Goal: Task Accomplishment & Management: Manage account settings

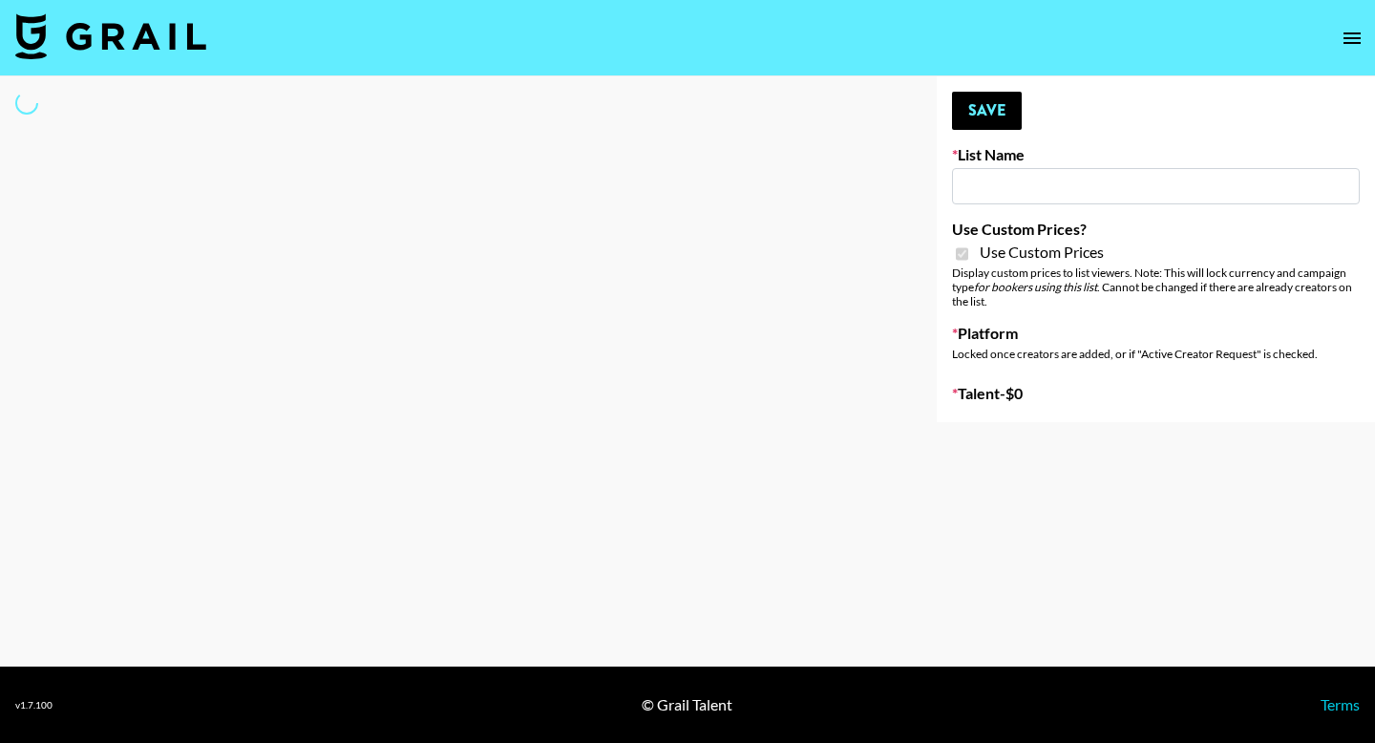
type input "Flimeal + Liveling"
checkbox input "true"
select select "Brand"
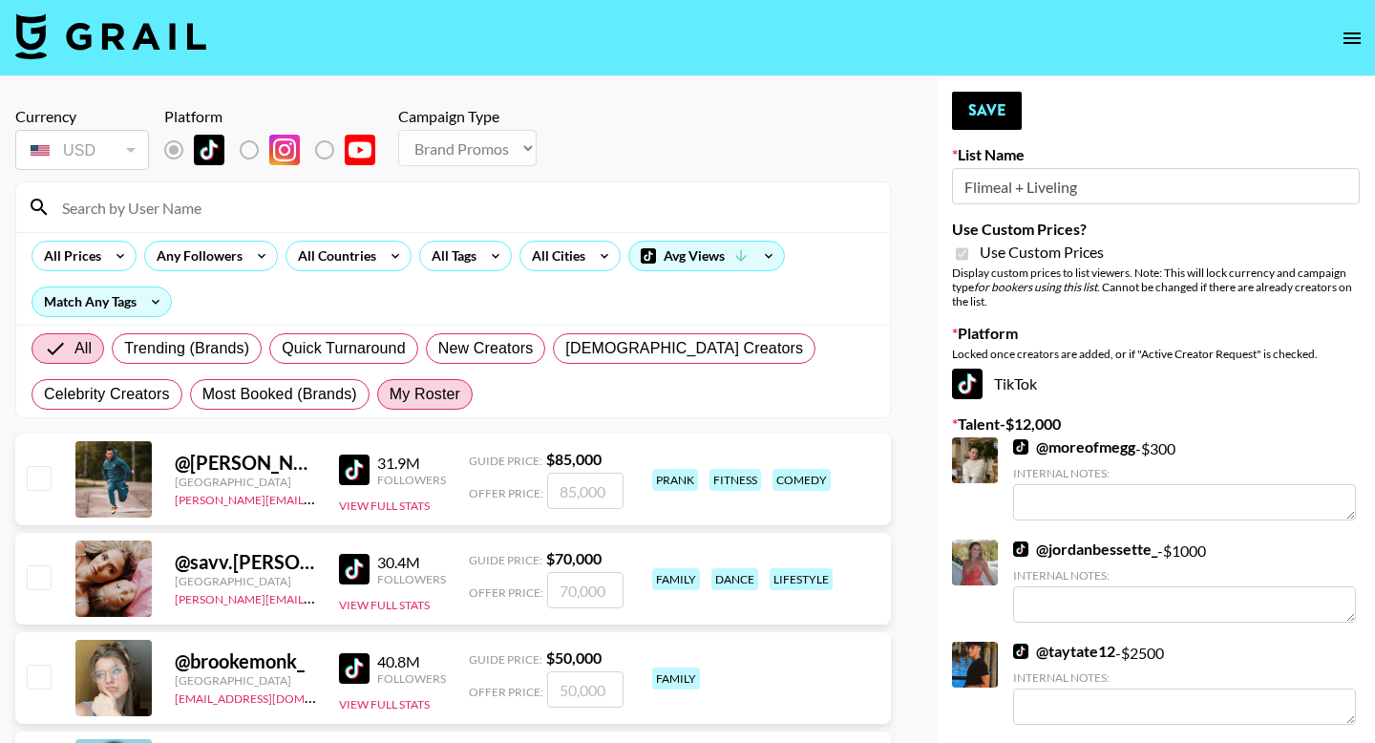
click at [416, 386] on span "My Roster" at bounding box center [424, 394] width 71 height 23
click at [389, 394] on input "My Roster" at bounding box center [389, 394] width 0 height 0
radio input "true"
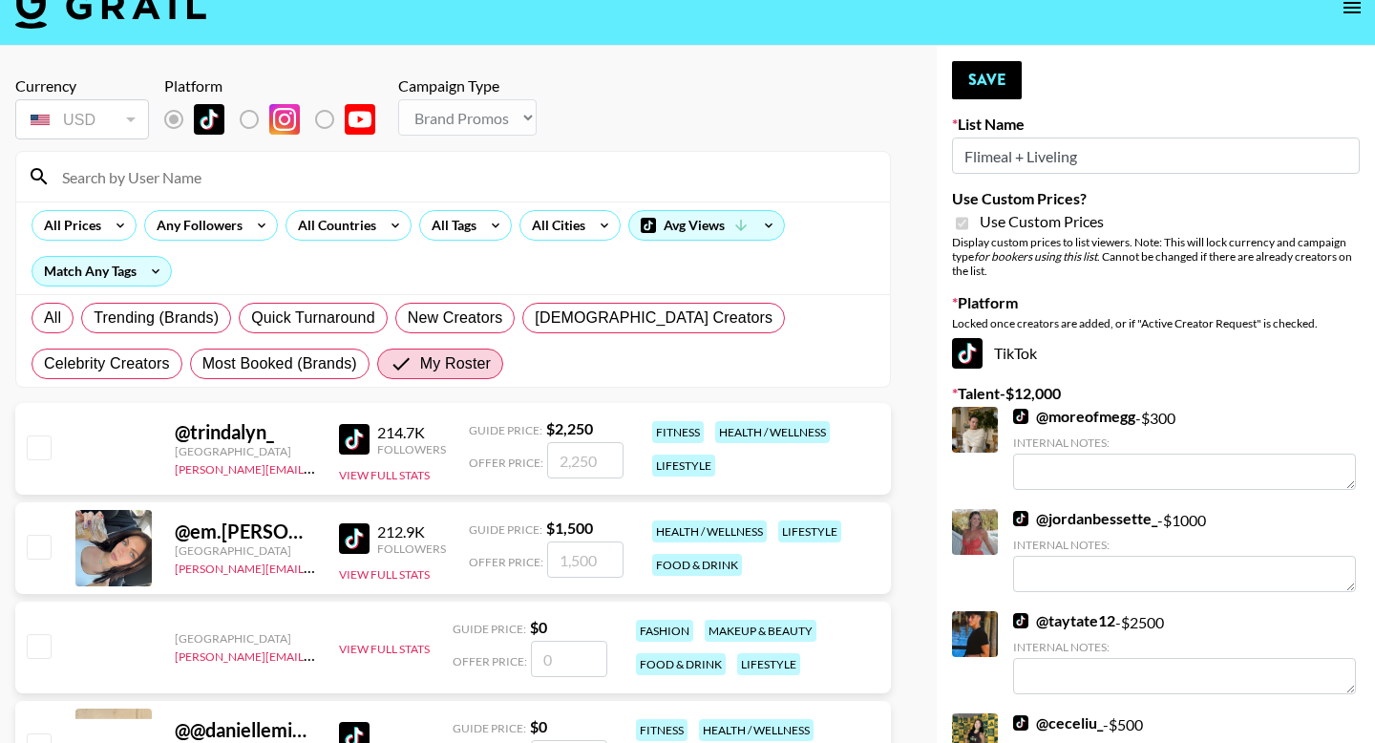
scroll to position [32, 0]
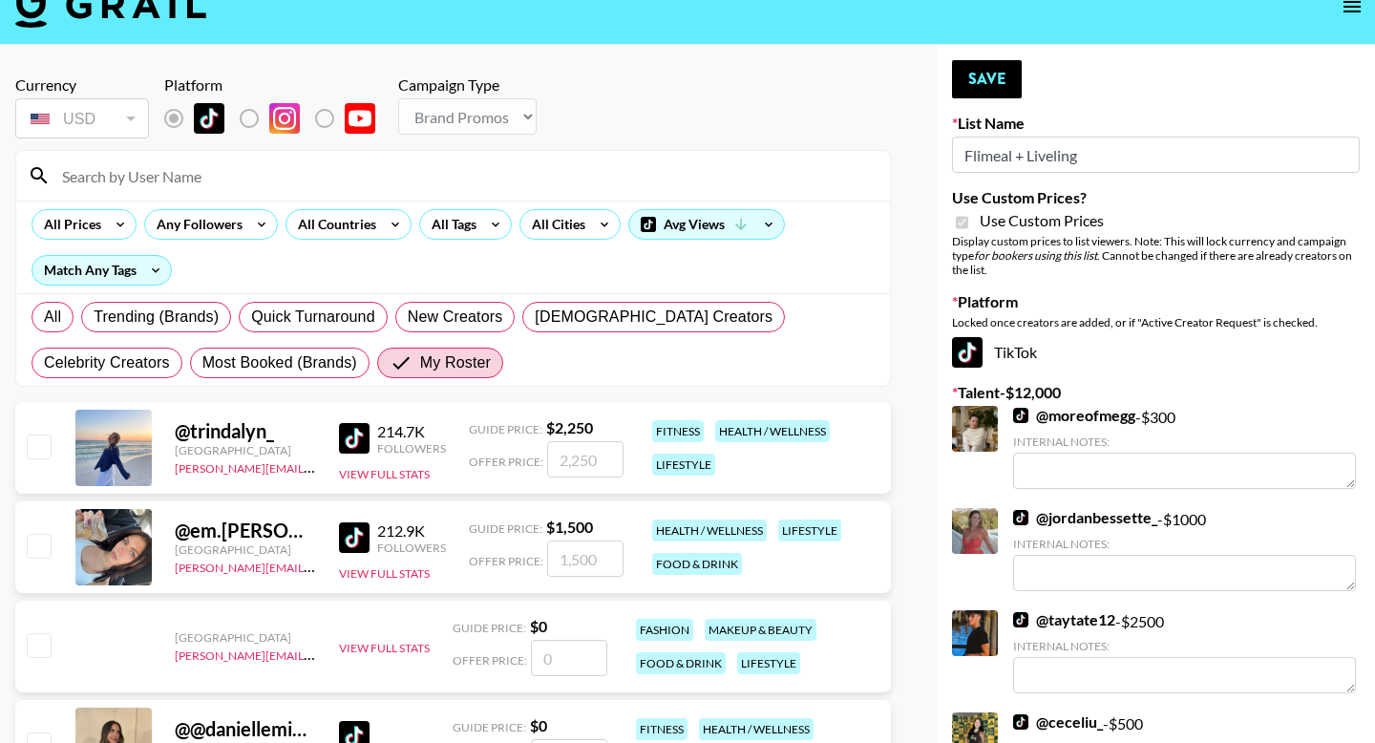
click at [43, 556] on input "checkbox" at bounding box center [38, 545] width 23 height 23
checkbox input "true"
type input "1500"
click at [44, 443] on input "checkbox" at bounding box center [38, 445] width 23 height 23
checkbox input "true"
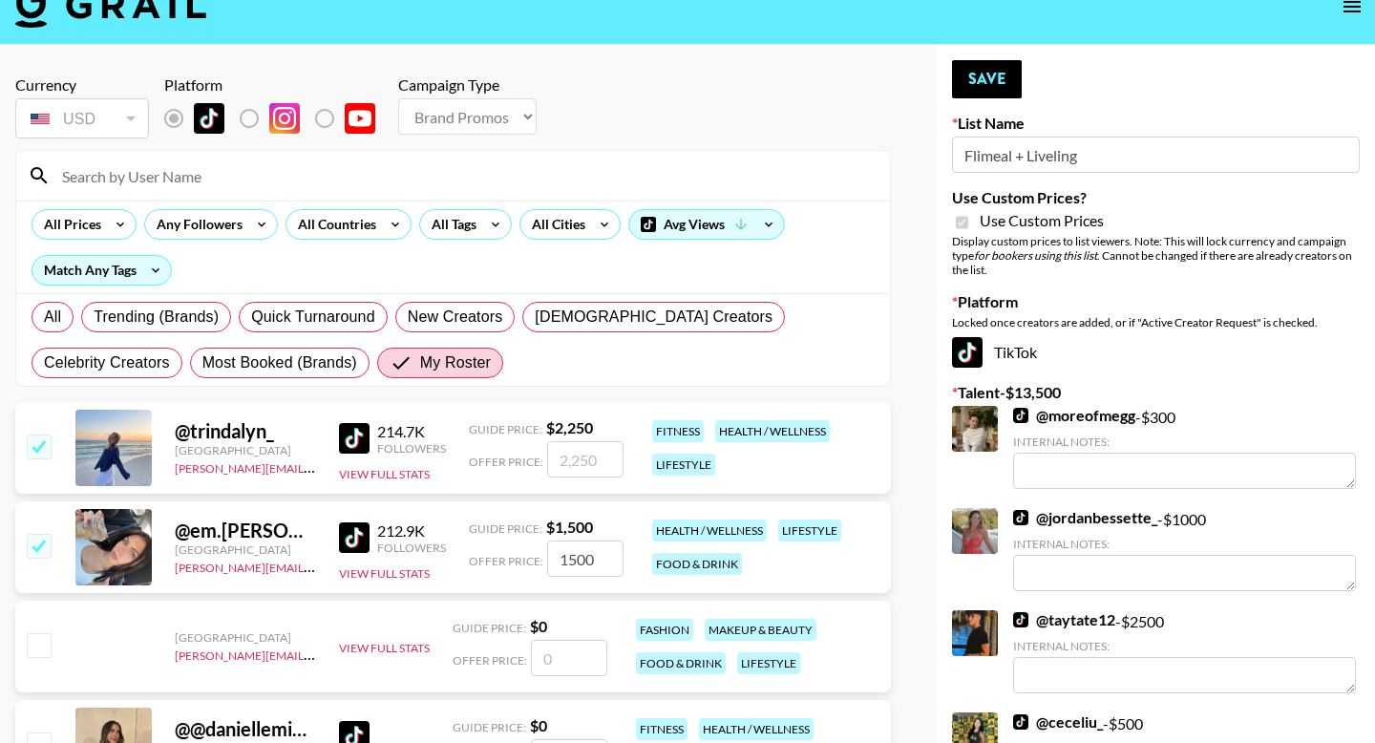
type input "2250"
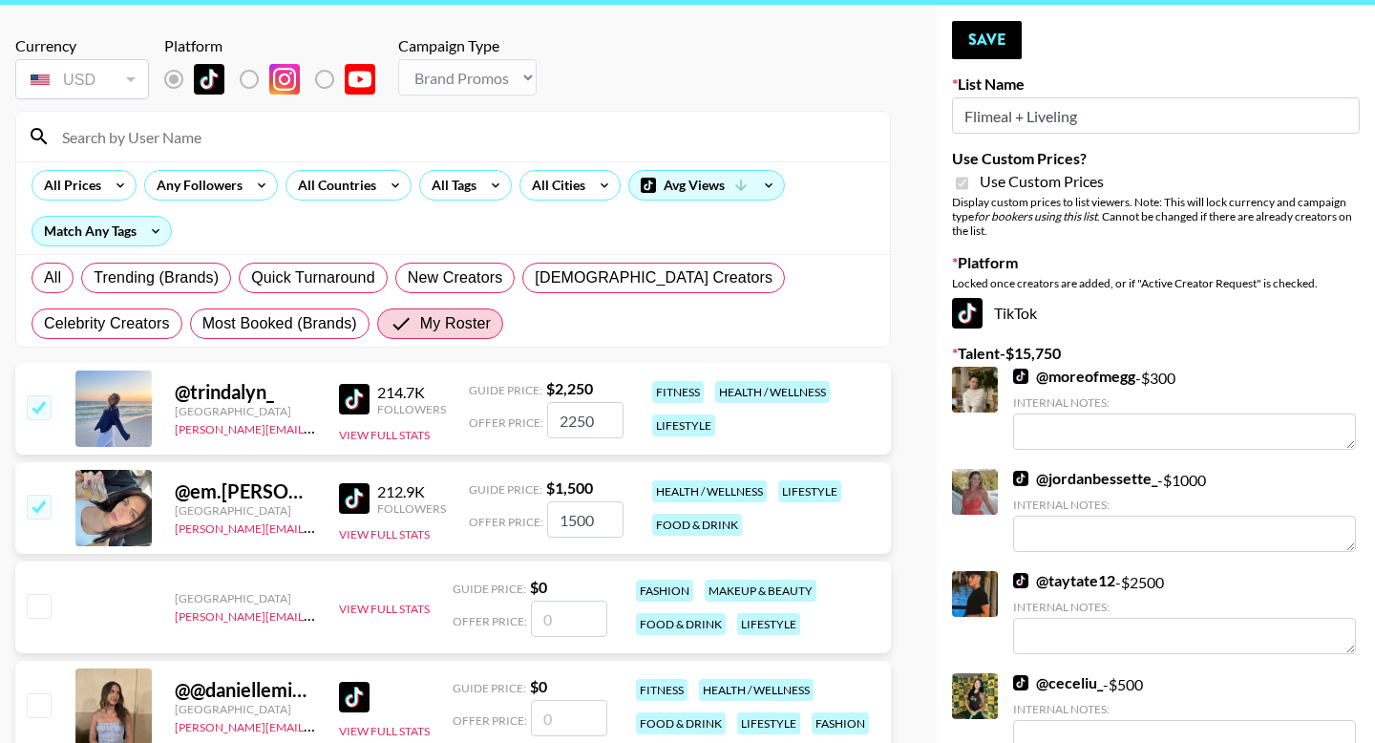
scroll to position [67, 0]
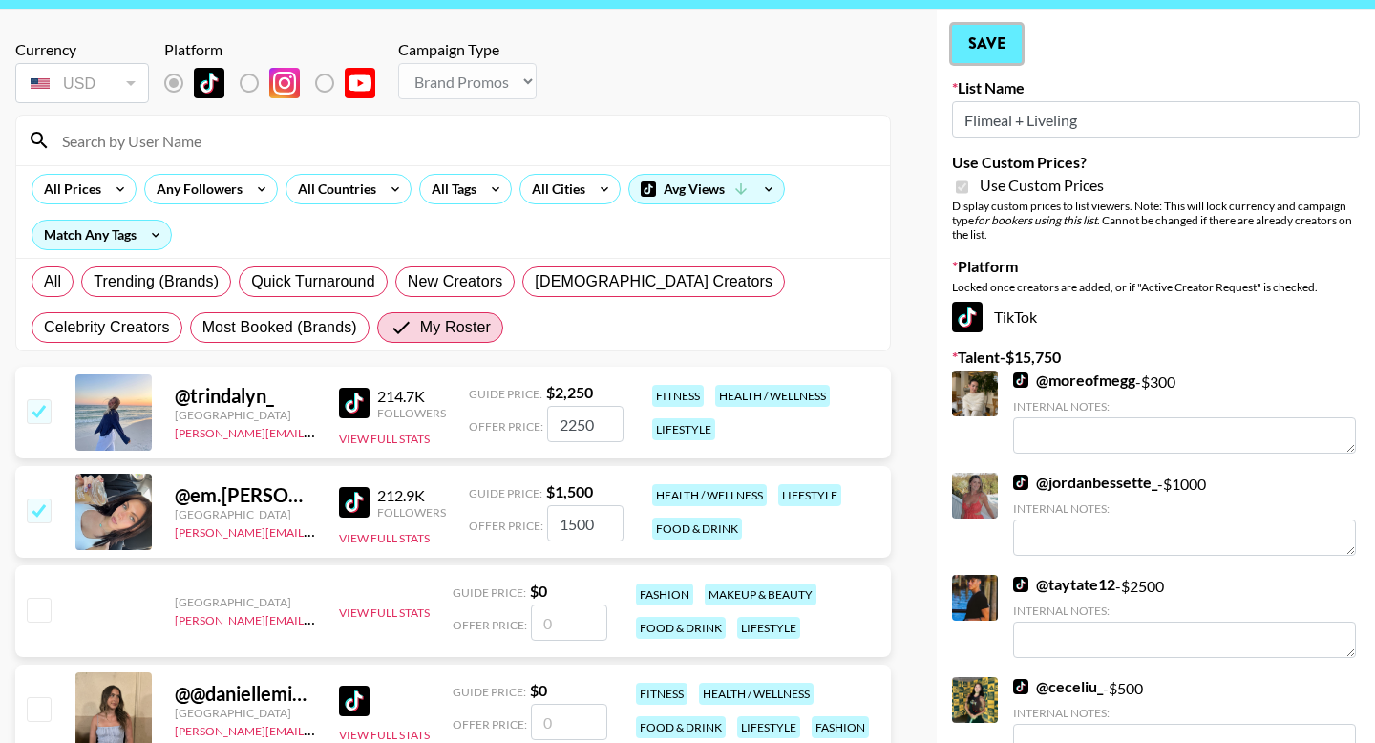
click at [959, 48] on button "Save" at bounding box center [987, 44] width 70 height 38
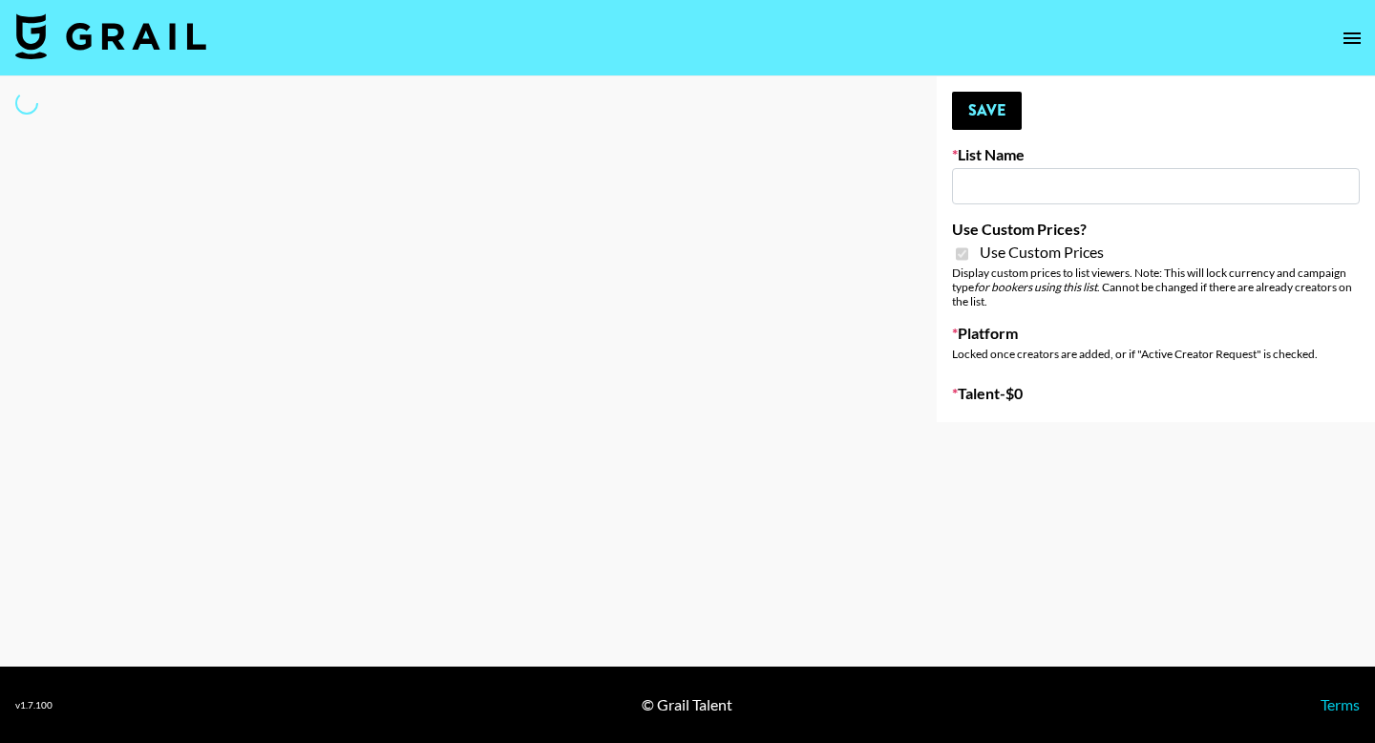
type input "Peppermayo"
checkbox input "true"
select select "Brand"
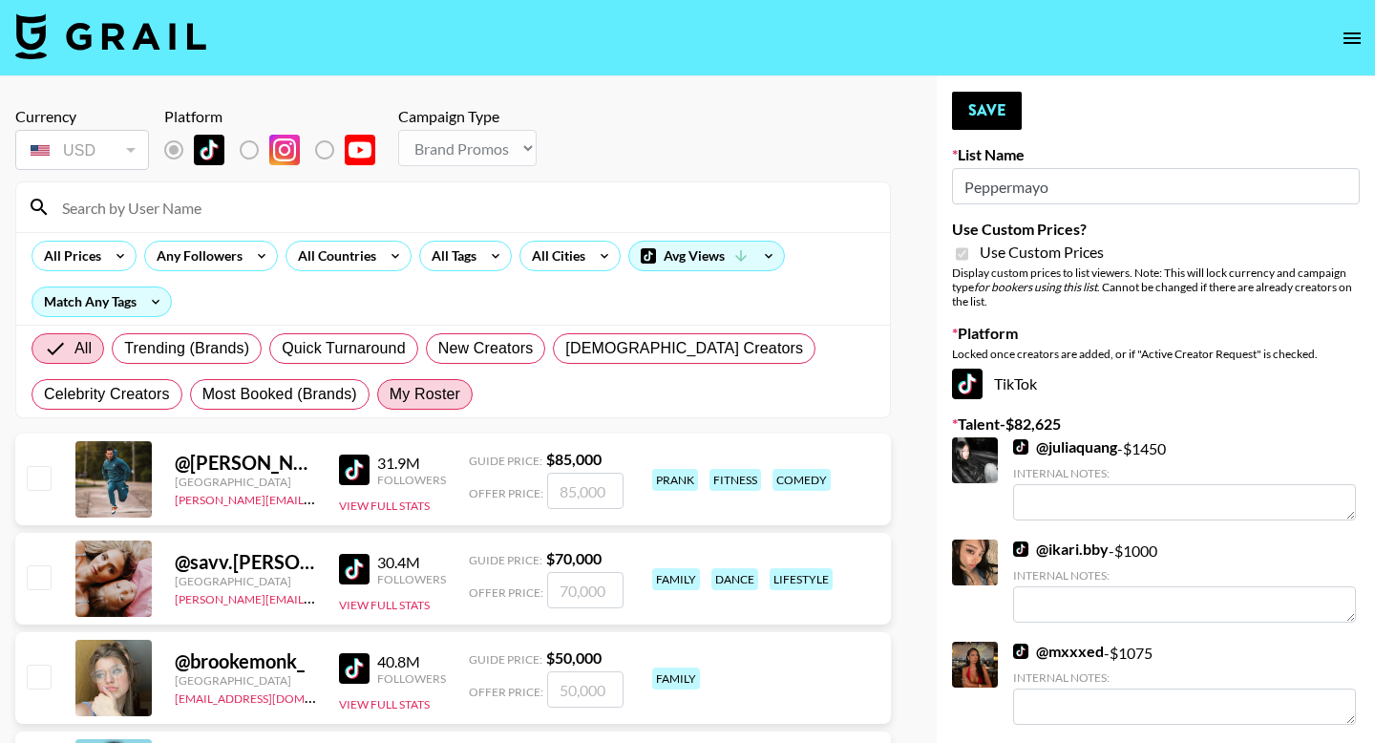
click at [450, 389] on span "My Roster" at bounding box center [424, 394] width 71 height 23
click at [389, 394] on input "My Roster" at bounding box center [389, 394] width 0 height 0
radio input "true"
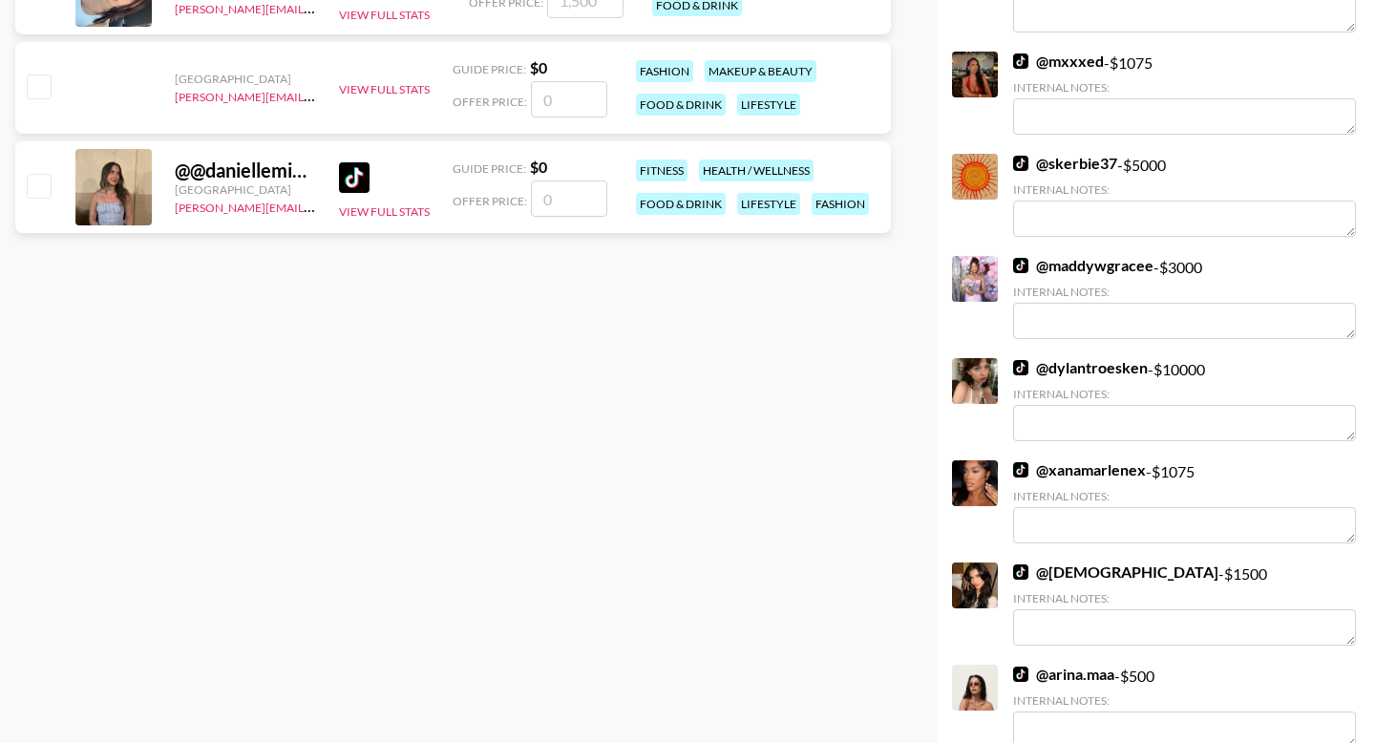
scroll to position [492, 0]
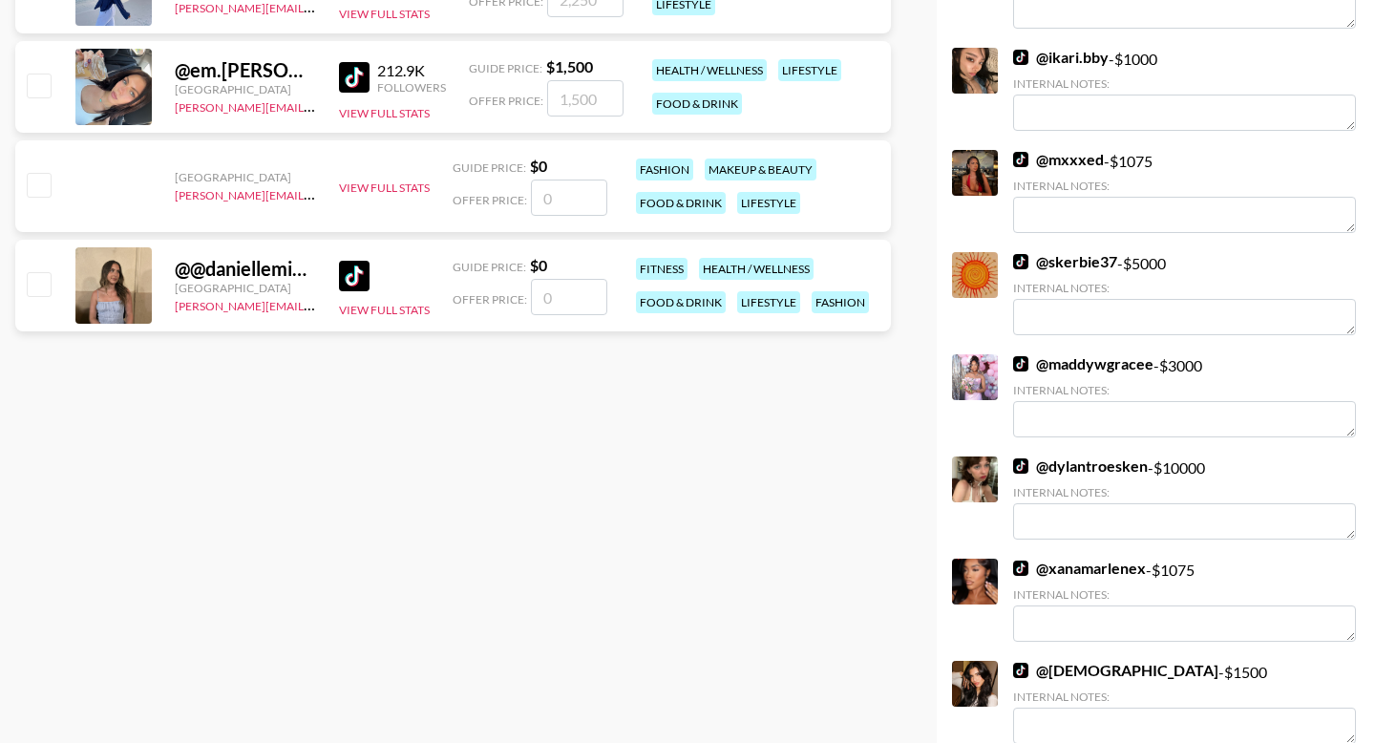
click at [50, 186] on input "checkbox" at bounding box center [38, 184] width 23 height 23
checkbox input "false"
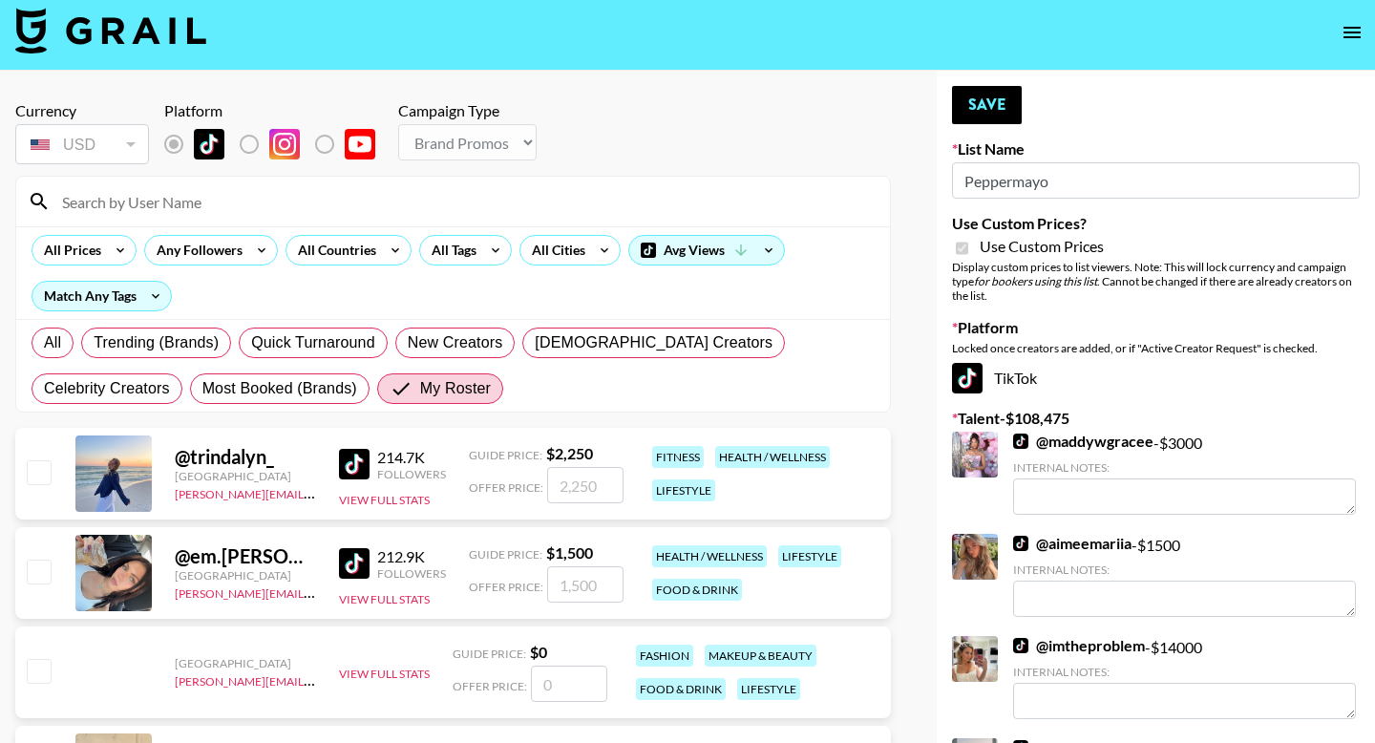
scroll to position [0, 0]
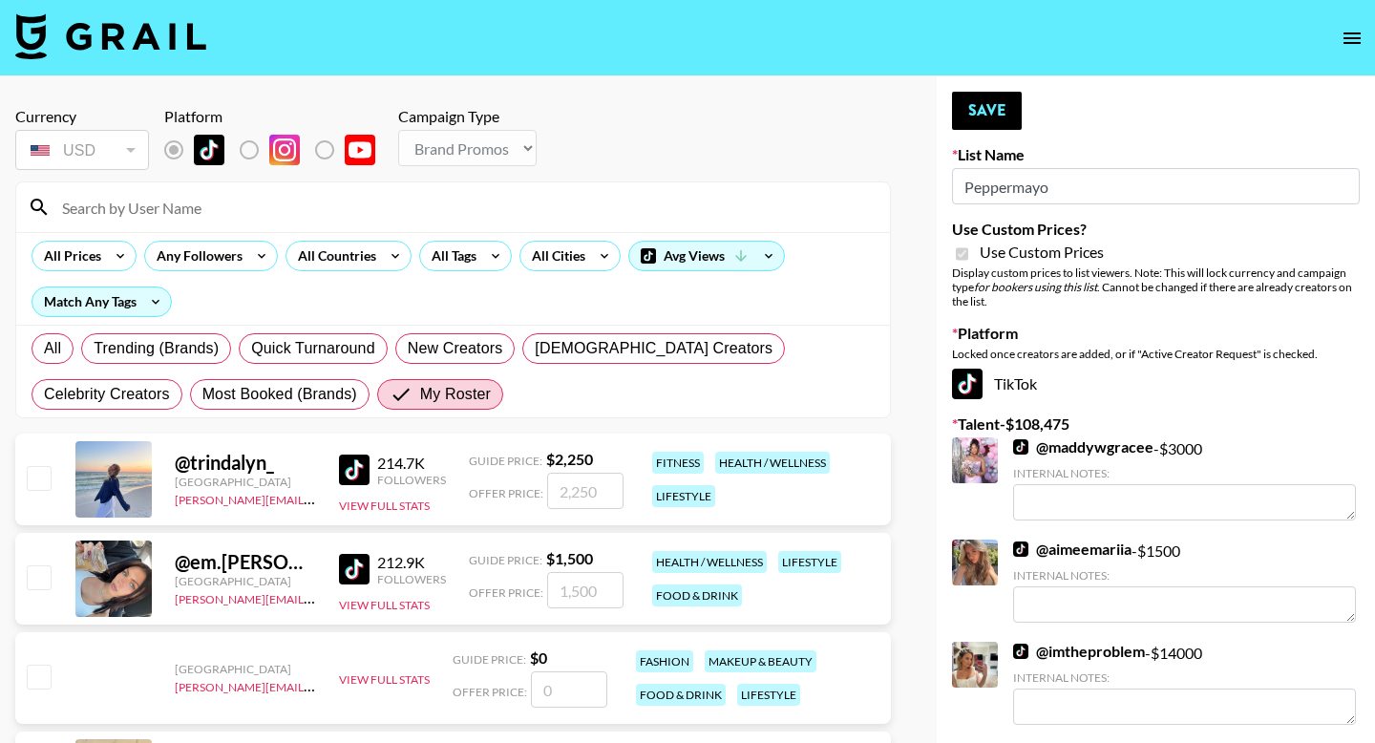
click at [41, 581] on input "checkbox" at bounding box center [38, 576] width 23 height 23
checkbox input "true"
type input "1500"
click at [996, 122] on button "Save" at bounding box center [987, 111] width 70 height 38
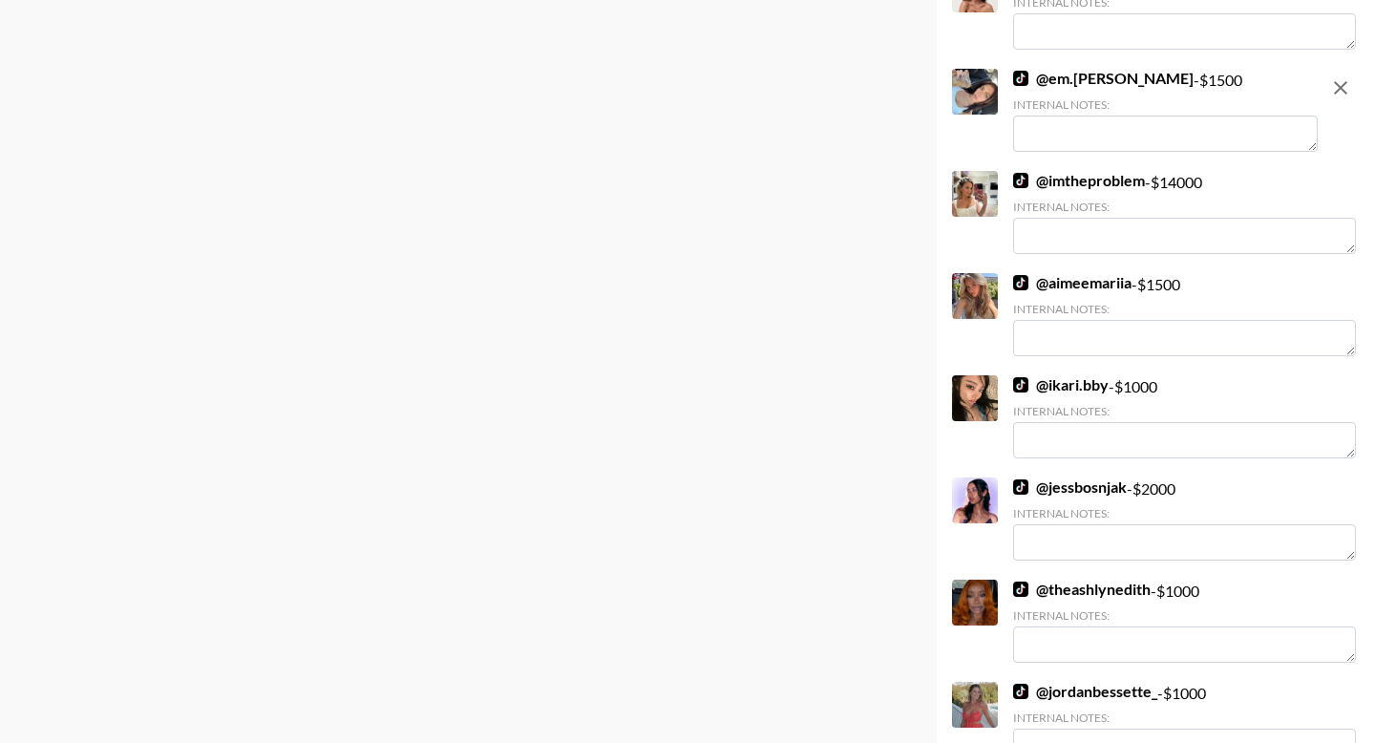
scroll to position [936, 0]
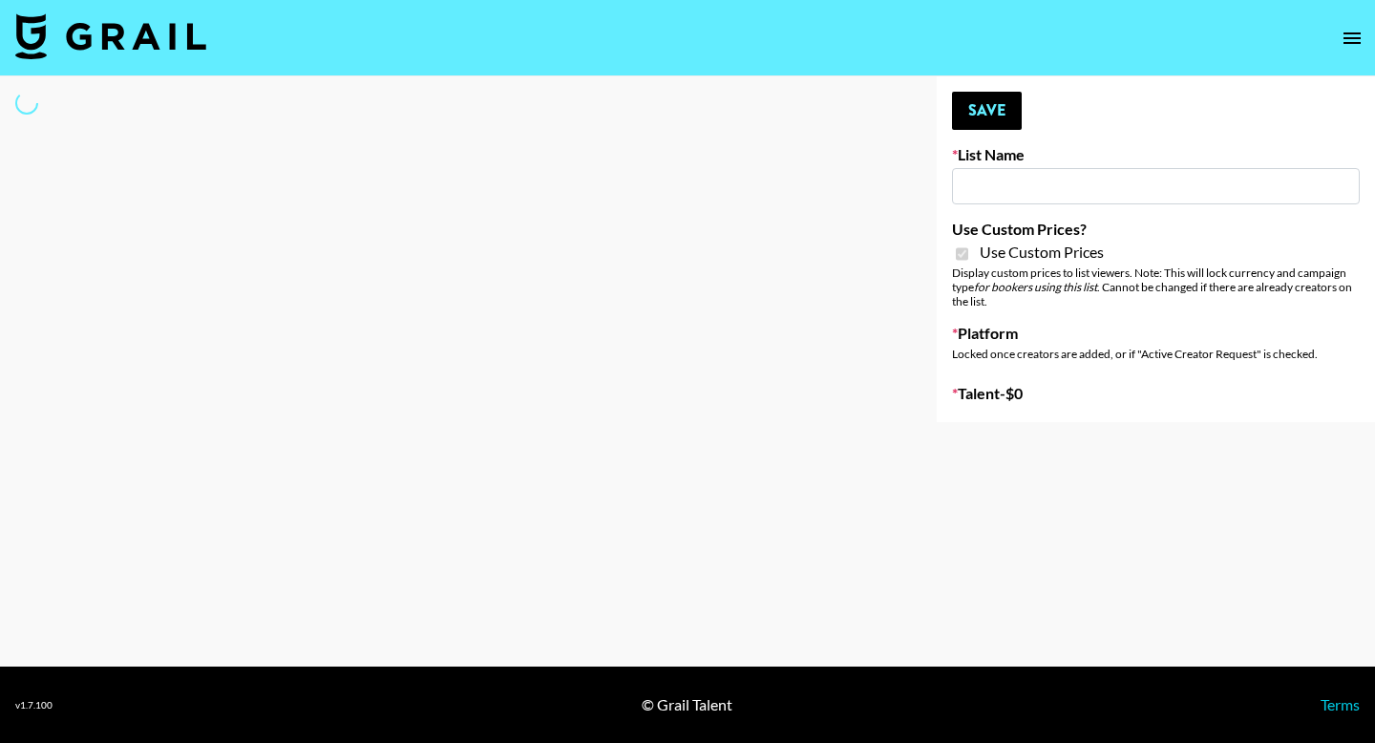
type input "Whipped US"
checkbox input "true"
select select "Brand"
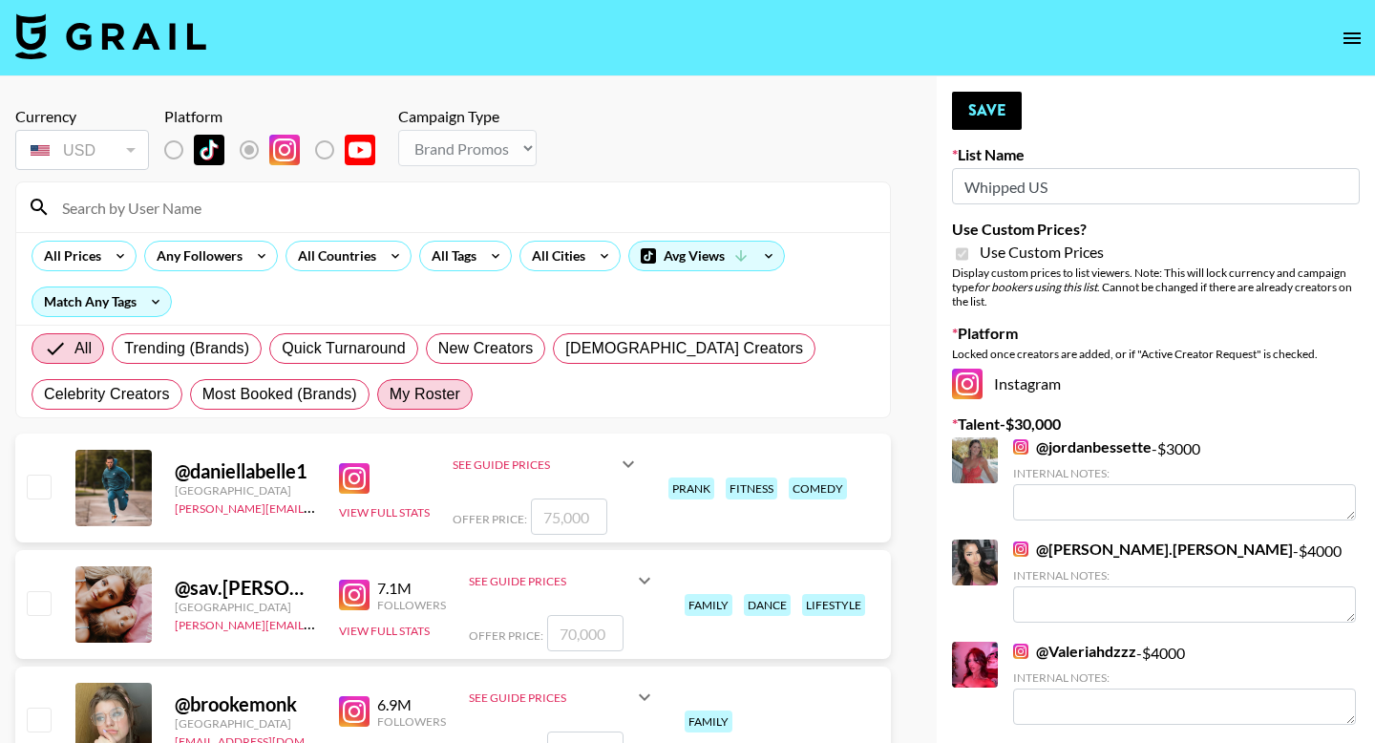
click at [425, 408] on label "My Roster" at bounding box center [424, 394] width 95 height 31
click at [389, 394] on input "My Roster" at bounding box center [389, 394] width 0 height 0
radio input "true"
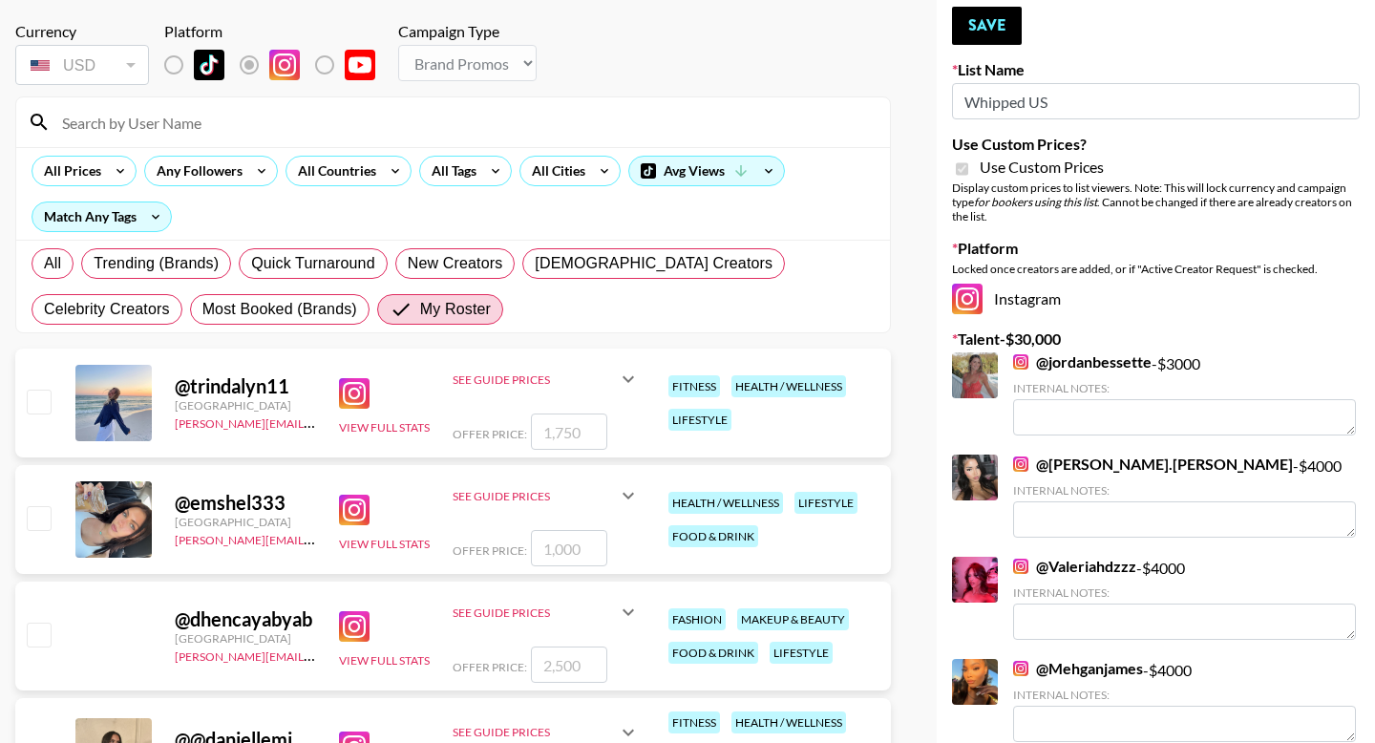
scroll to position [95, 0]
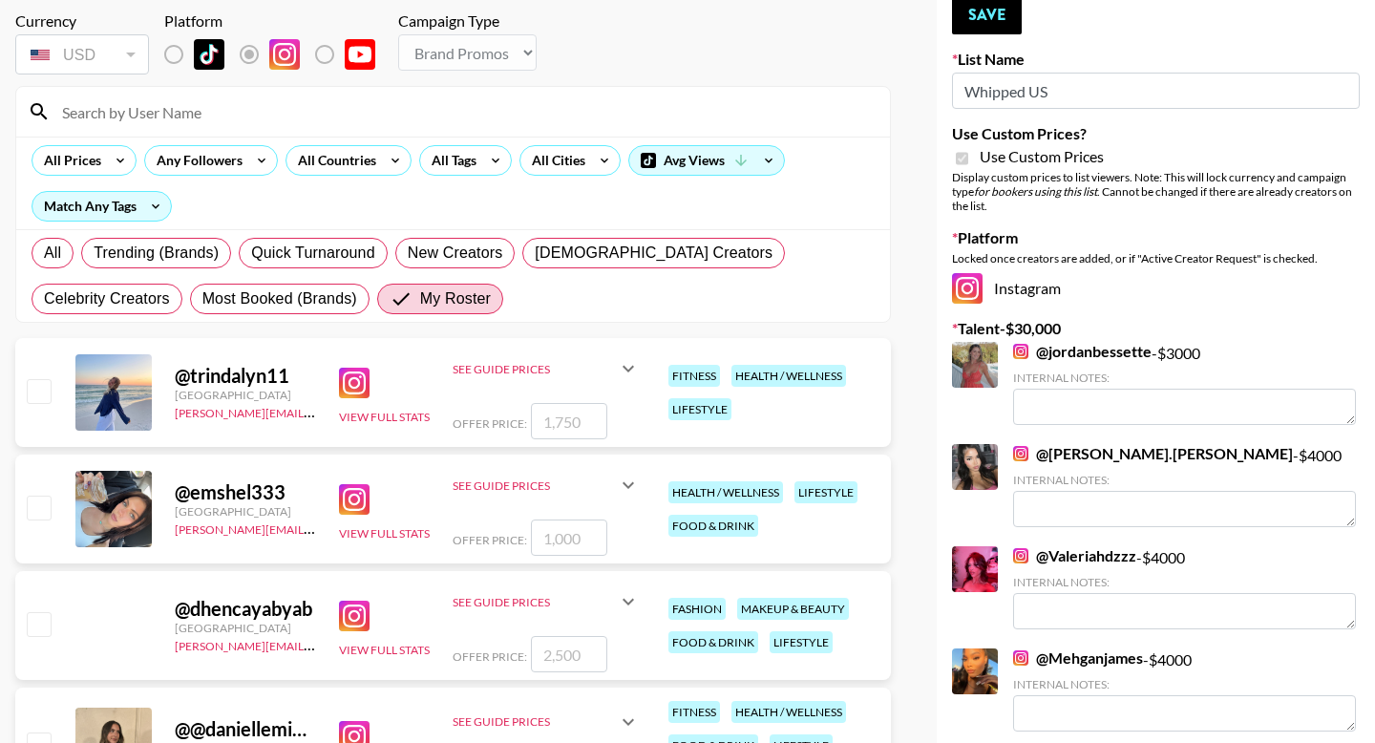
click at [42, 627] on input "checkbox" at bounding box center [38, 623] width 23 height 23
checkbox input "true"
type input "2500"
click at [977, 23] on button "Save" at bounding box center [987, 15] width 70 height 38
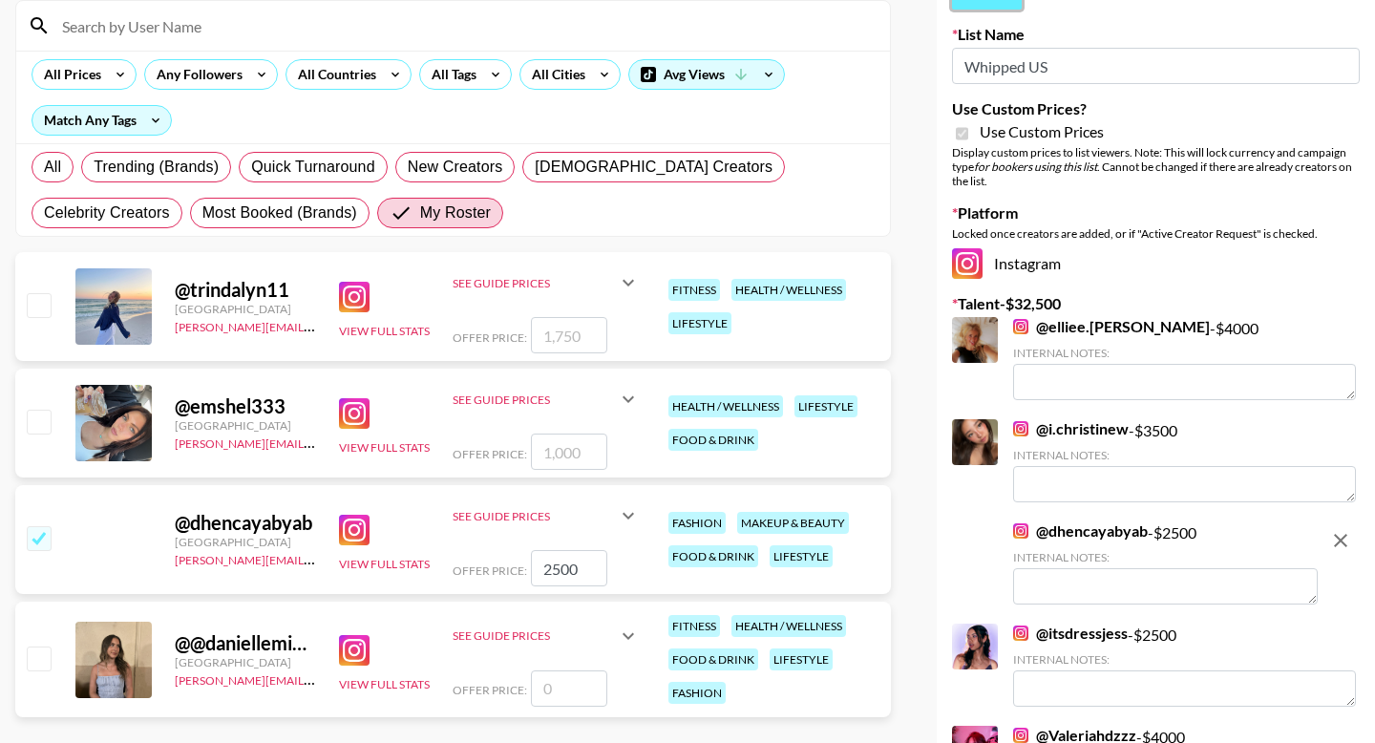
scroll to position [0, 0]
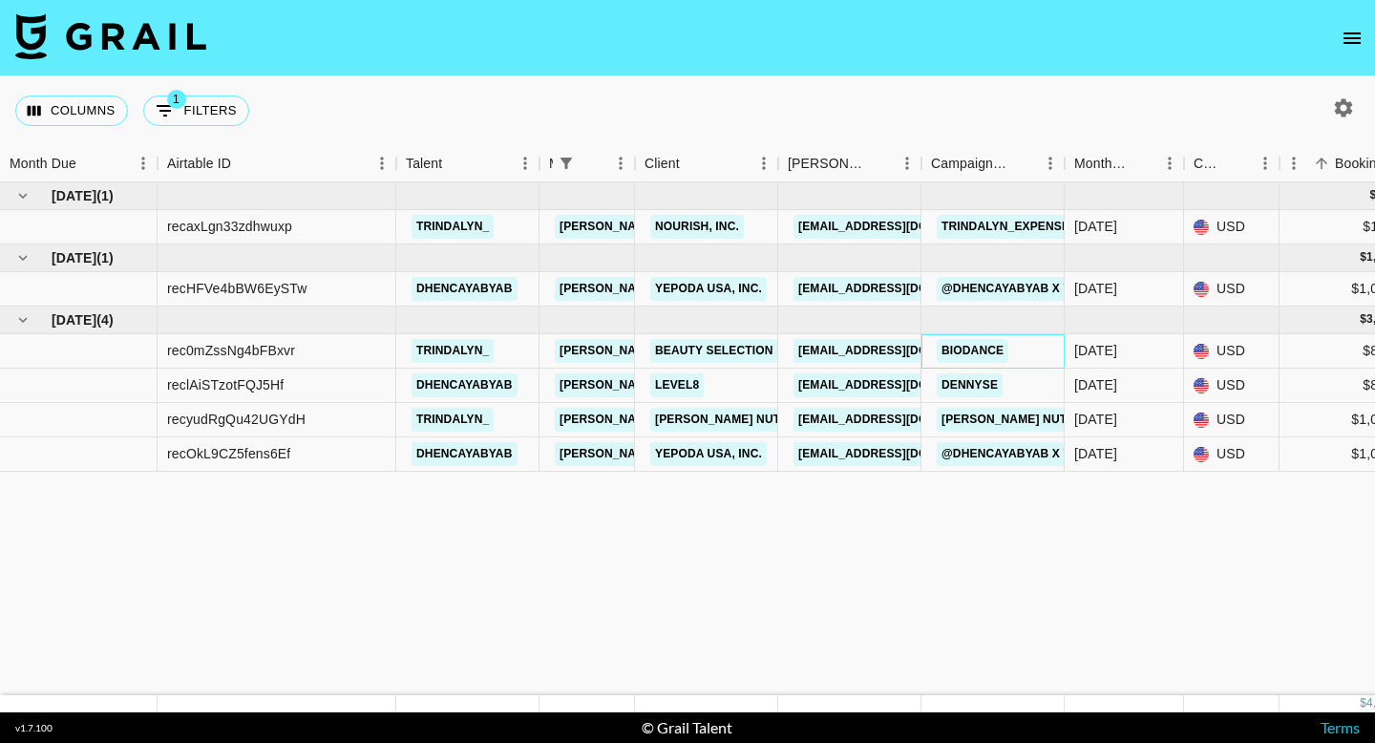
click at [1045, 352] on div "Biodance" at bounding box center [992, 351] width 143 height 34
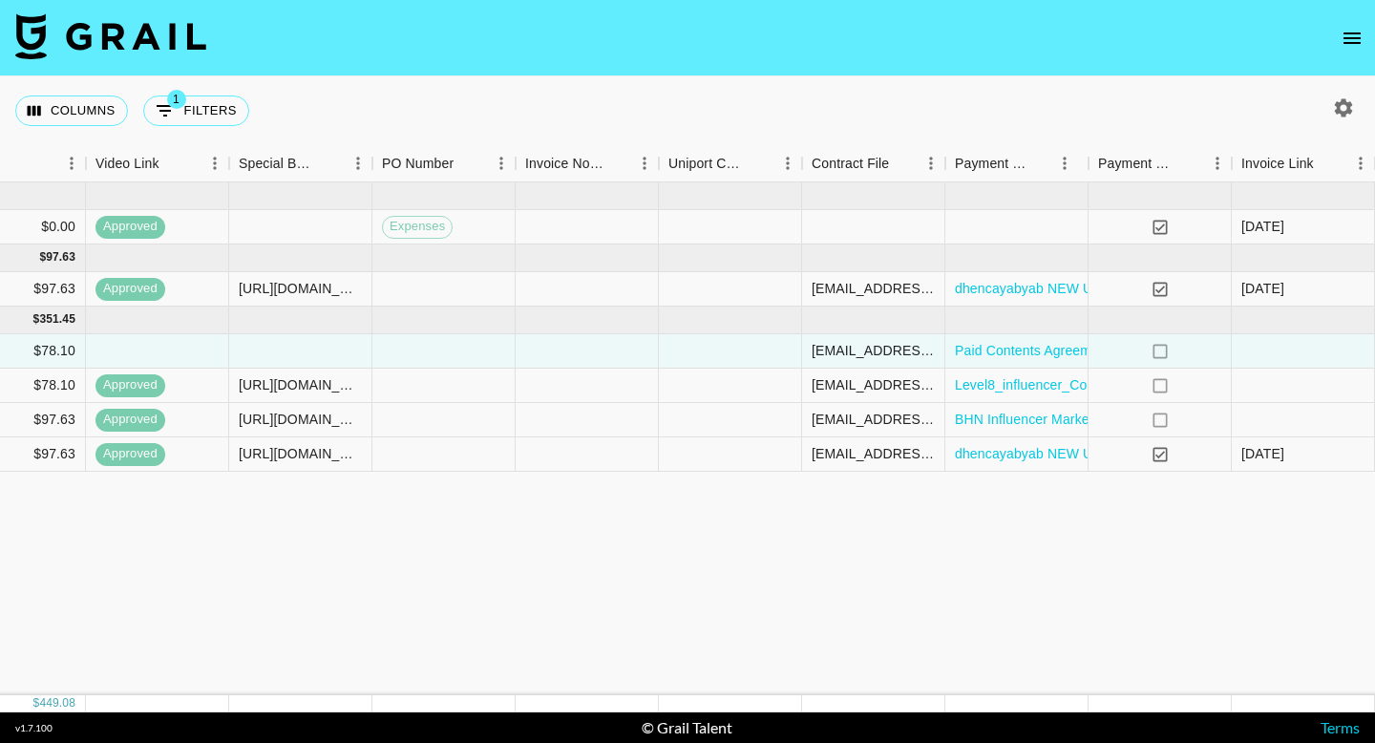
scroll to position [0, 1795]
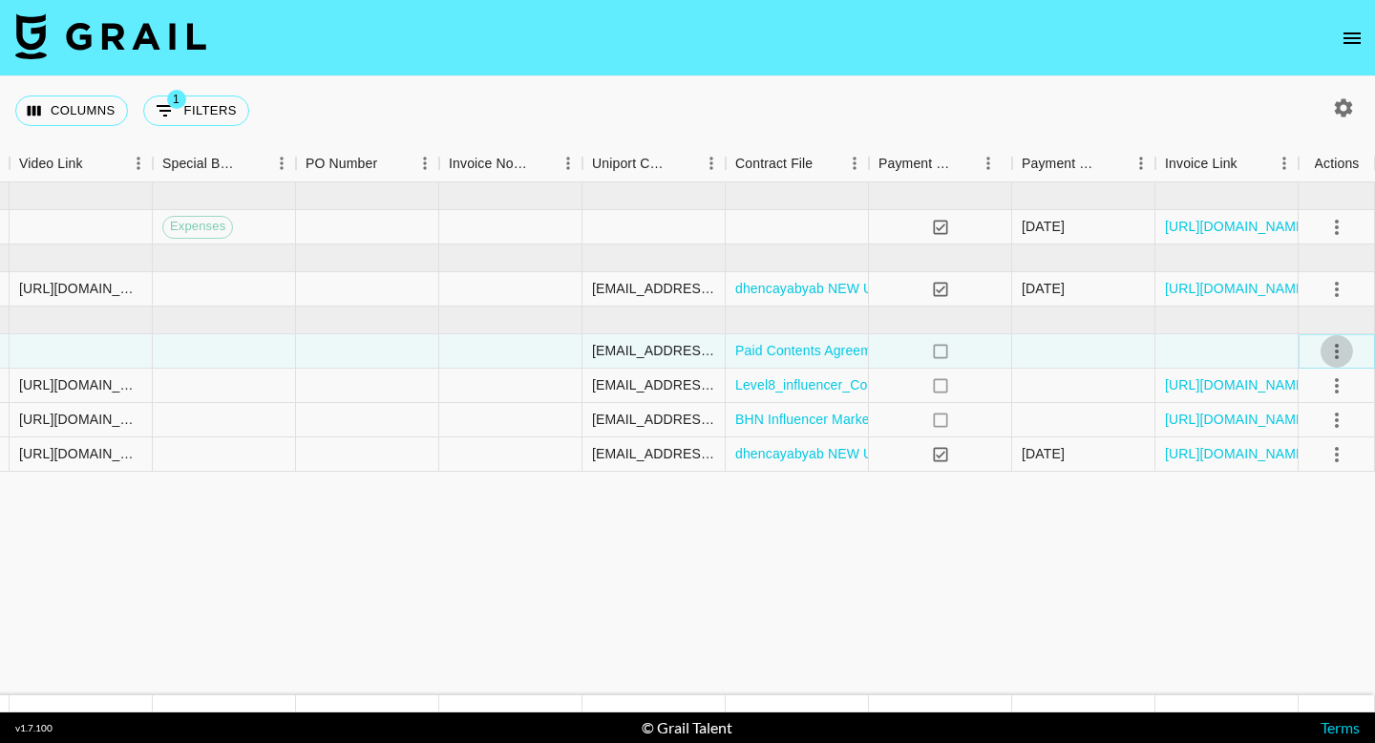
click at [1339, 357] on icon "select merge strategy" at bounding box center [1336, 351] width 23 height 23
click at [1279, 401] on li "Confirm" at bounding box center [1313, 392] width 124 height 34
click at [1075, 340] on div at bounding box center [1083, 351] width 143 height 34
